Goal: Information Seeking & Learning: Learn about a topic

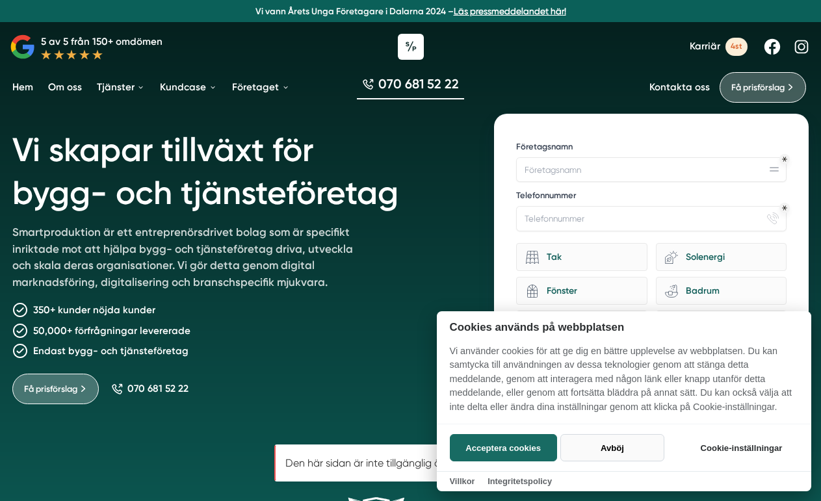
click at [616, 453] on button "Avböj" at bounding box center [611, 447] width 103 height 27
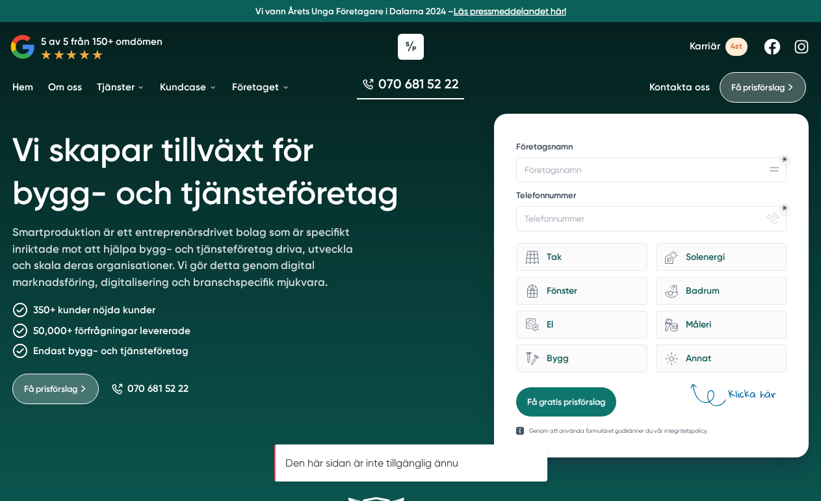
click at [399, 179] on h1 "Vi skapar tillväxt för bygg- och tjänsteföretag" at bounding box center [238, 169] width 453 height 111
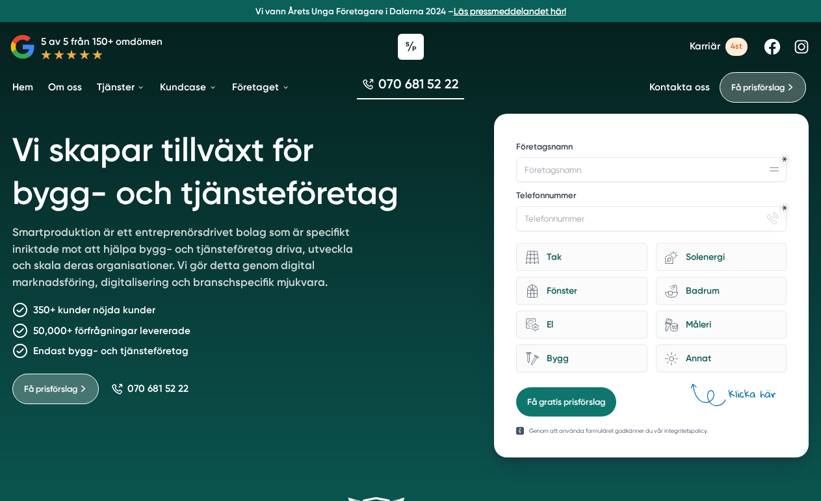
click at [731, 44] on span "4st" at bounding box center [737, 47] width 22 height 18
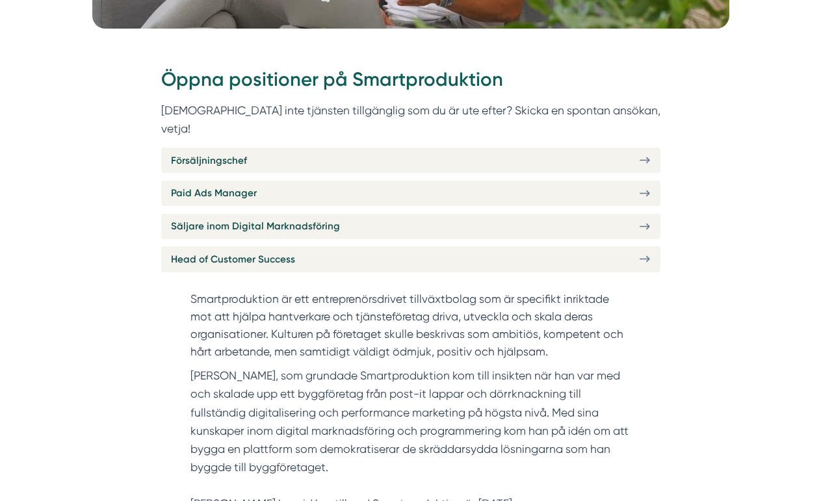
scroll to position [479, 0]
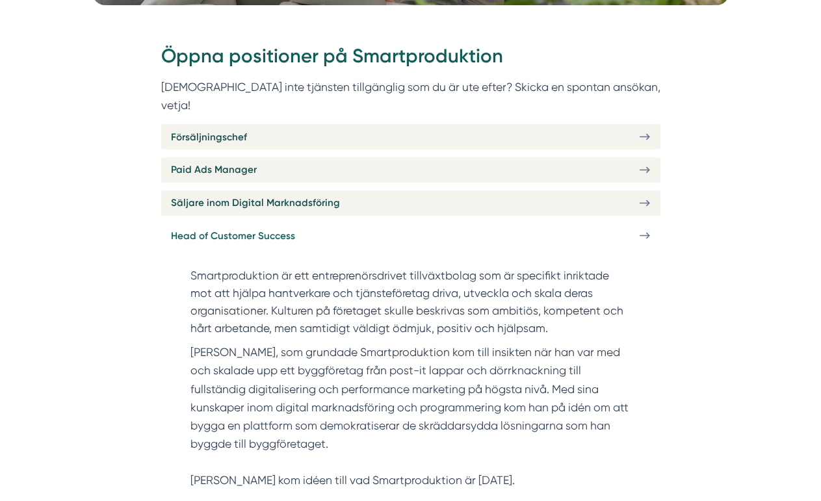
click at [635, 223] on link "Head of Customer Success" at bounding box center [410, 235] width 499 height 25
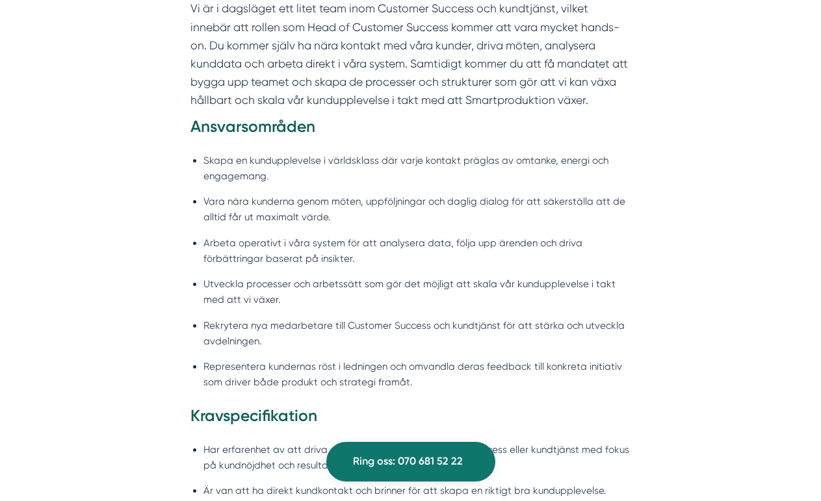
scroll to position [929, 0]
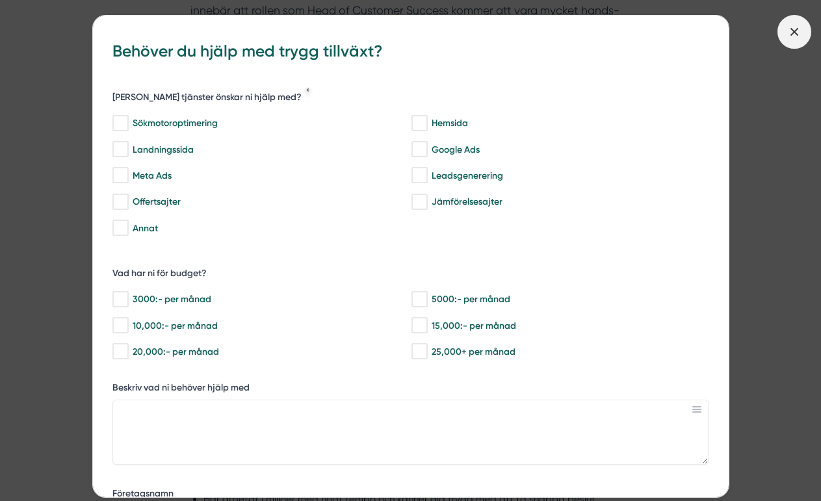
click at [792, 38] on icon at bounding box center [794, 32] width 14 height 14
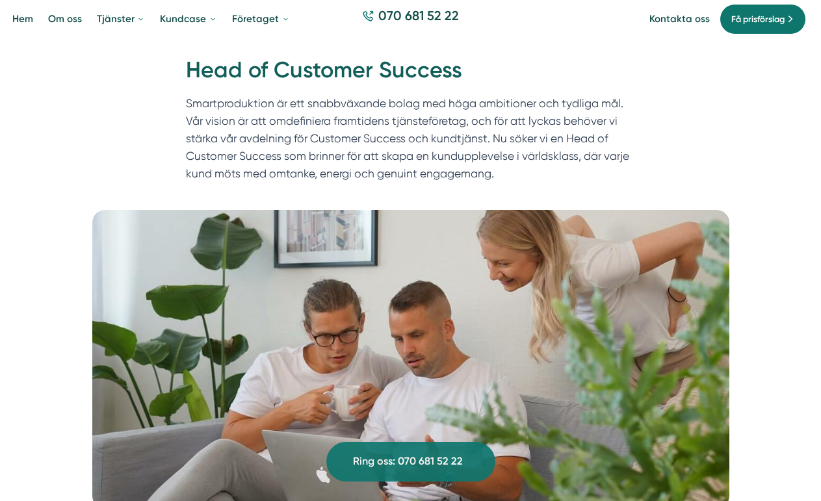
scroll to position [0, 0]
